Goal: Task Accomplishment & Management: Manage account settings

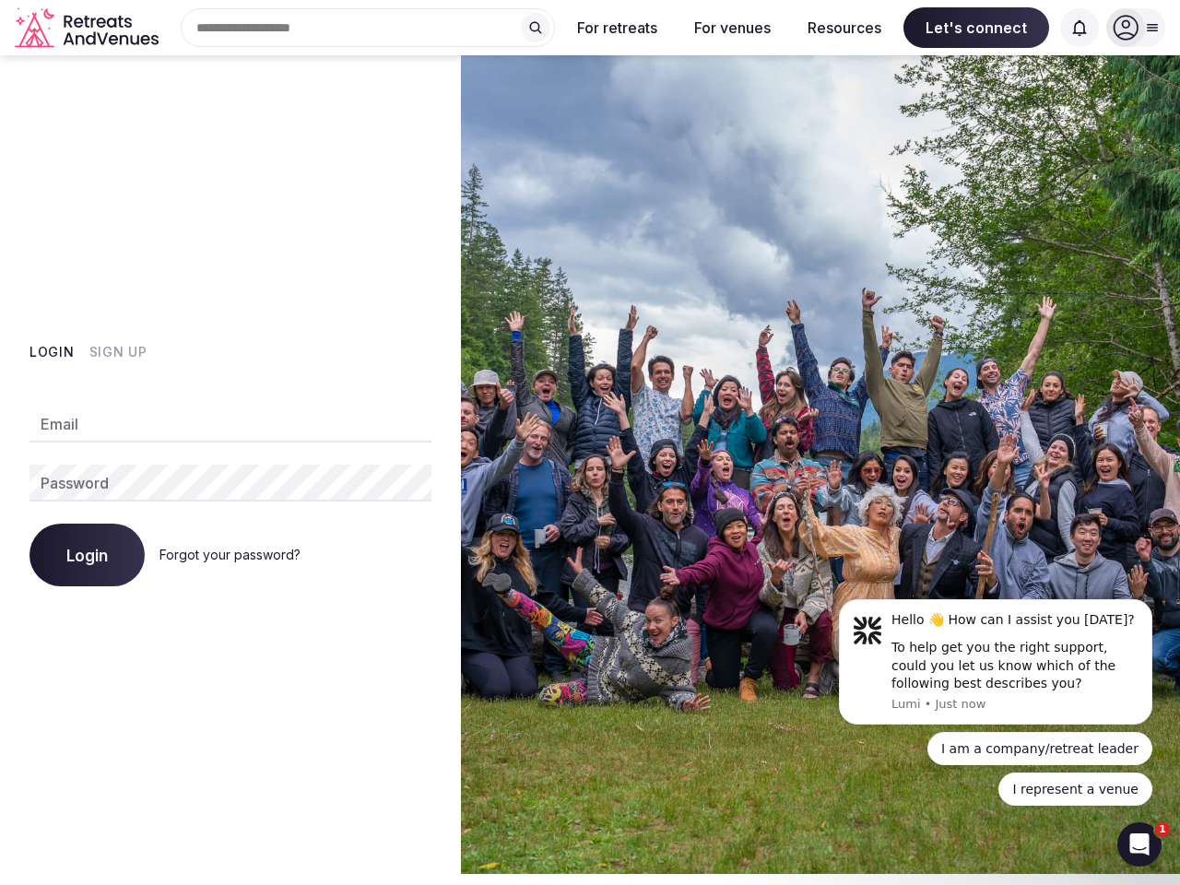
click at [590, 442] on img at bounding box center [820, 464] width 719 height 818
click at [368, 28] on div "Search Popular Destinations [GEOGRAPHIC_DATA], [GEOGRAPHIC_DATA] [GEOGRAPHIC_DA…" at bounding box center [360, 27] width 389 height 39
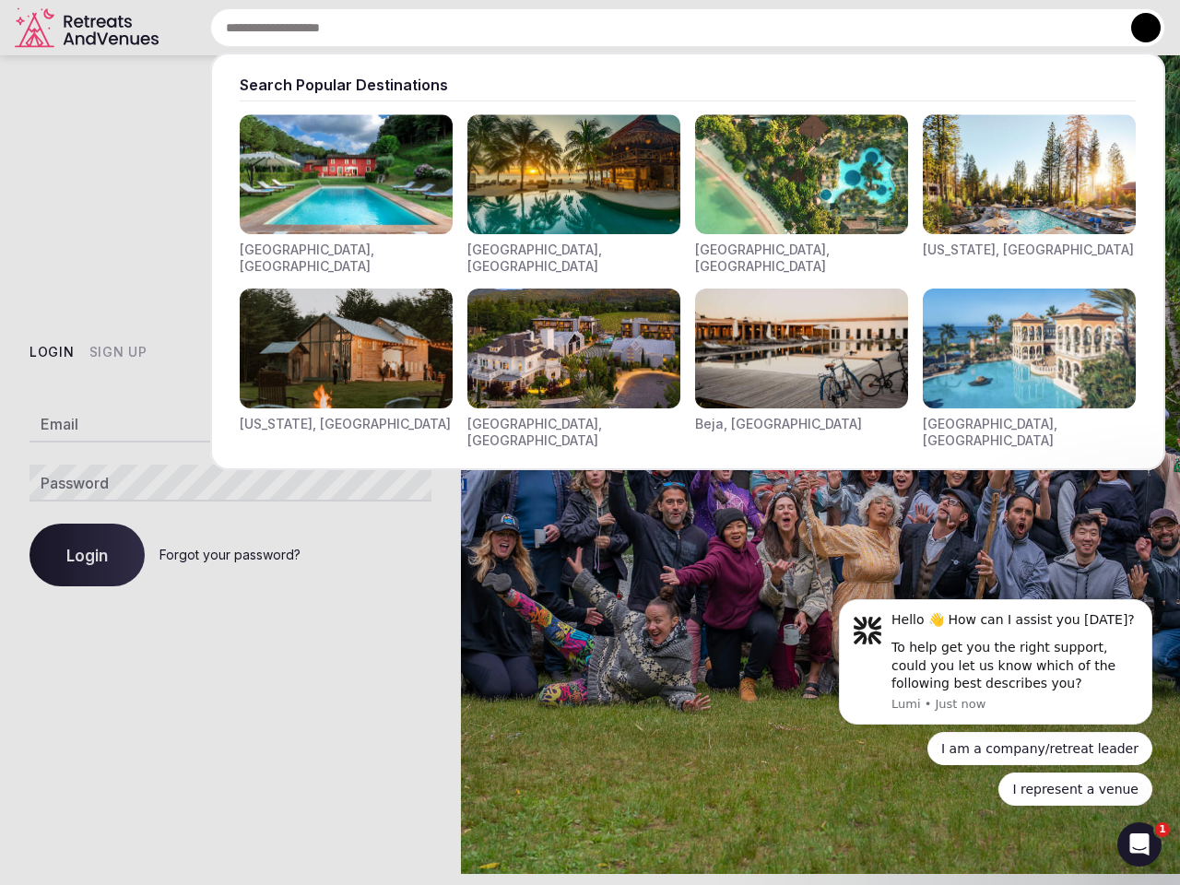
click at [536, 28] on input "text" at bounding box center [687, 27] width 955 height 39
click at [618, 28] on input "text" at bounding box center [687, 27] width 955 height 39
click at [732, 28] on input "text" at bounding box center [687, 27] width 955 height 39
click at [844, 28] on input "text" at bounding box center [687, 27] width 955 height 39
click at [976, 28] on input "text" at bounding box center [687, 27] width 955 height 39
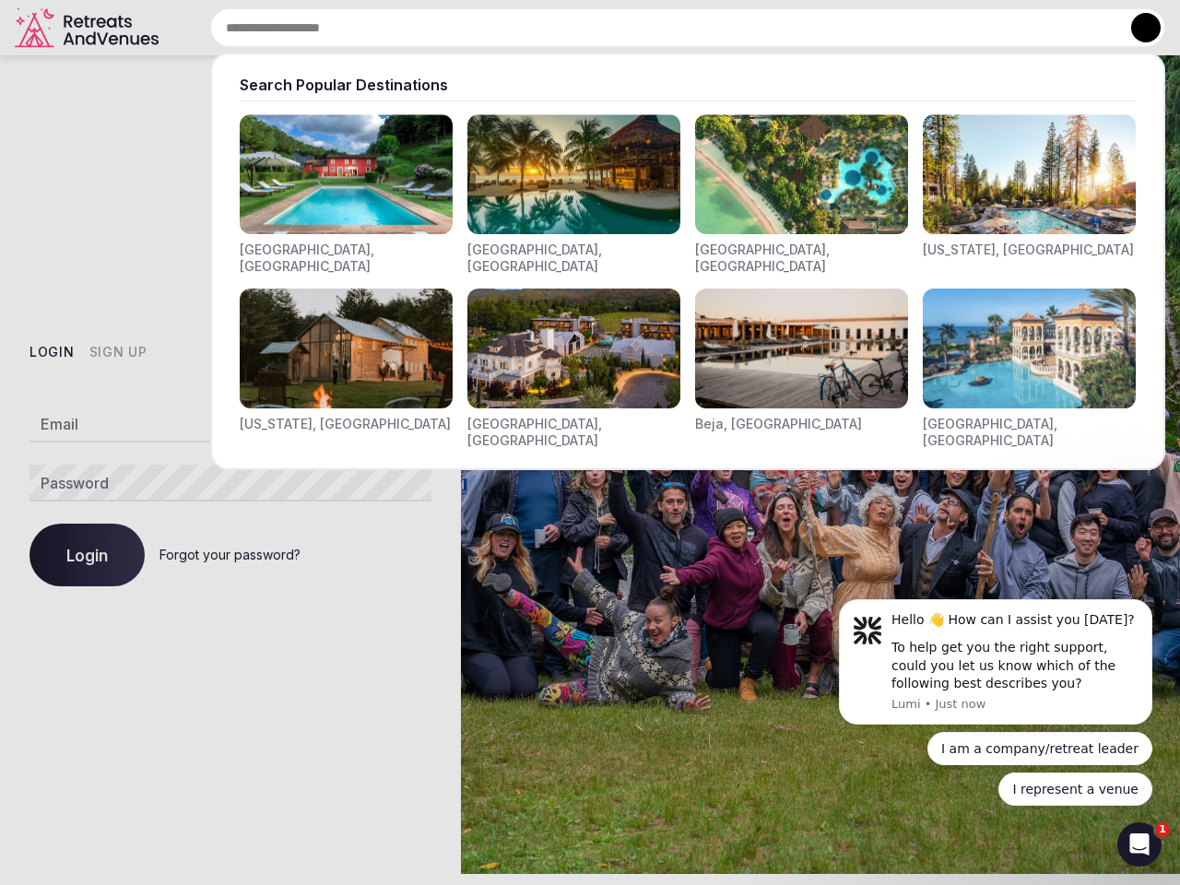
click at [1079, 28] on input "text" at bounding box center [687, 27] width 955 height 39
click at [1136, 28] on button at bounding box center [1145, 27] width 29 height 29
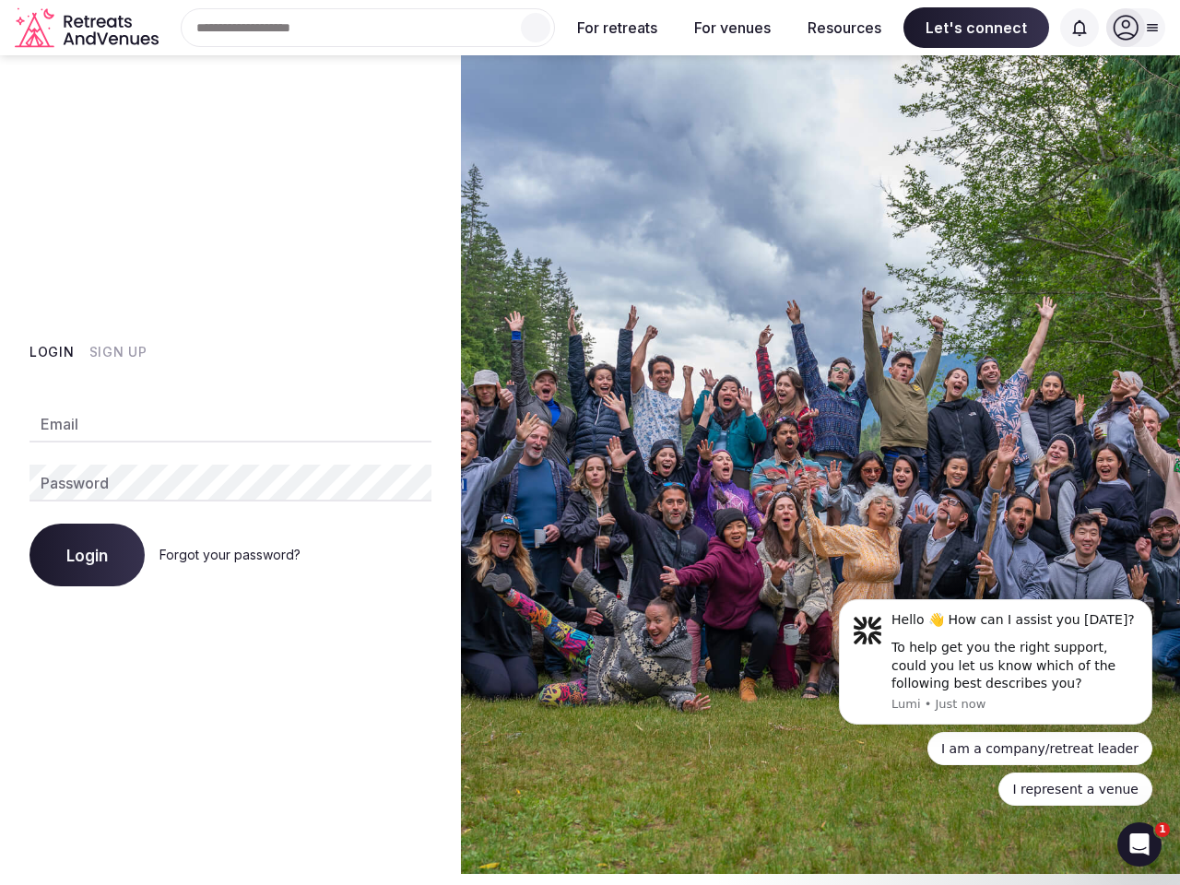
click at [52, 352] on button "Login" at bounding box center [51, 352] width 45 height 18
